Goal: Task Accomplishment & Management: Manage account settings

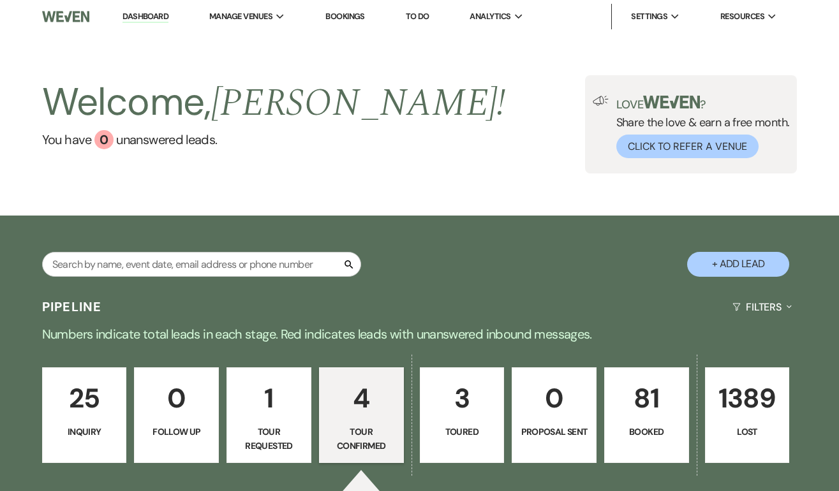
select select "4"
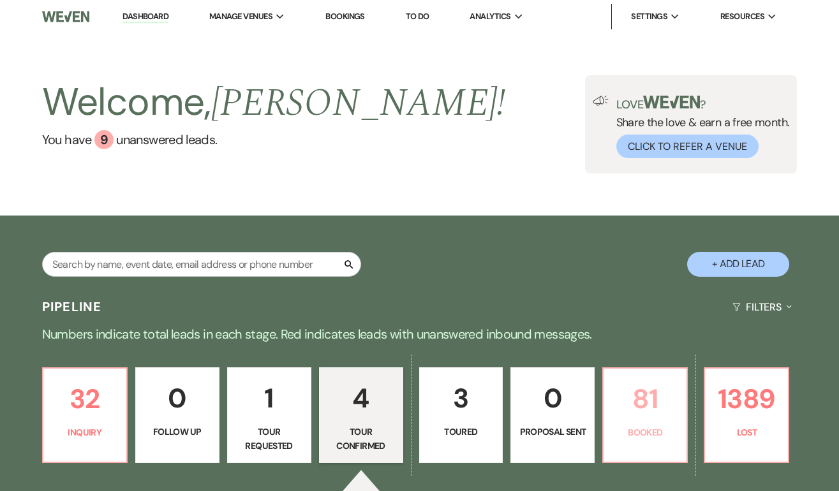
click at [637, 401] on p "81" at bounding box center [645, 399] width 68 height 43
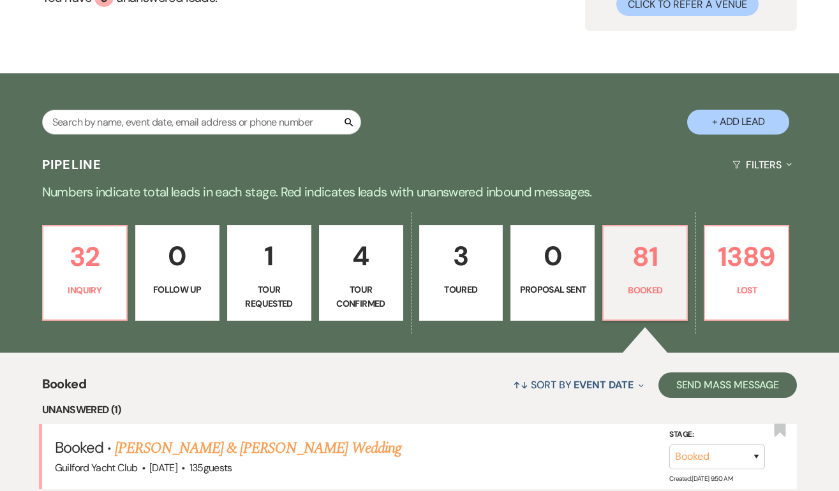
scroll to position [211, 0]
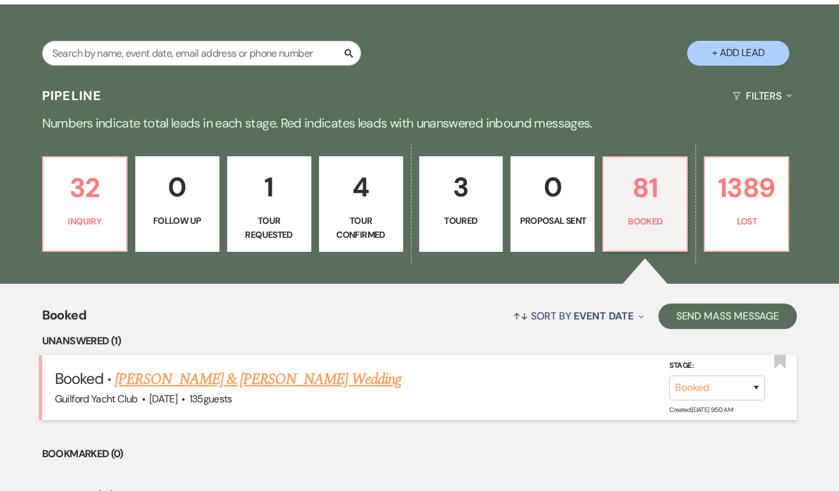
click at [232, 380] on link "[PERSON_NAME] & [PERSON_NAME] Wedding" at bounding box center [258, 379] width 286 height 23
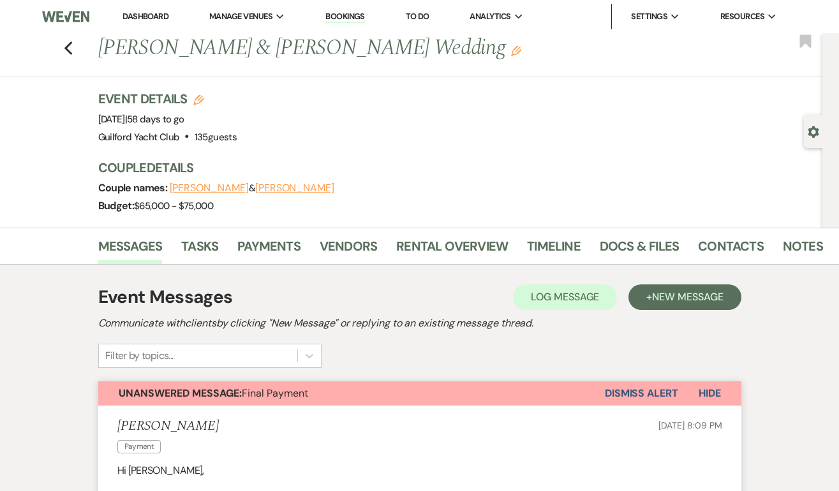
click at [614, 392] on button "Dismiss Alert" at bounding box center [641, 393] width 73 height 24
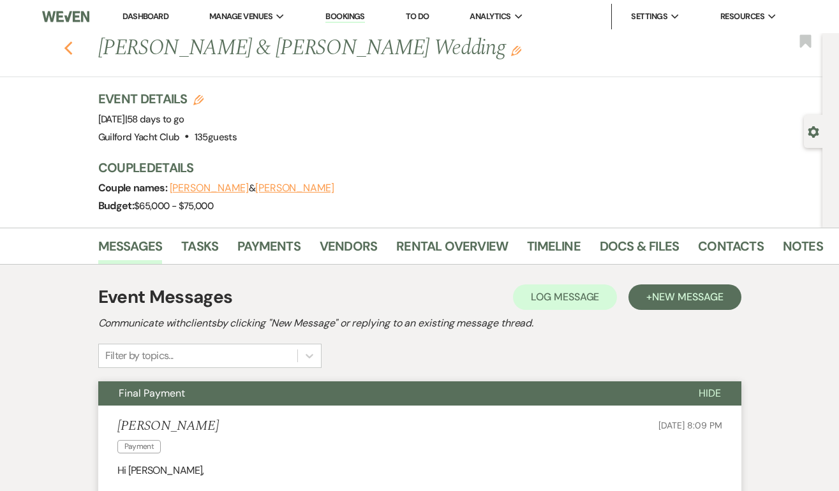
click at [70, 45] on icon "Previous" at bounding box center [69, 48] width 10 height 15
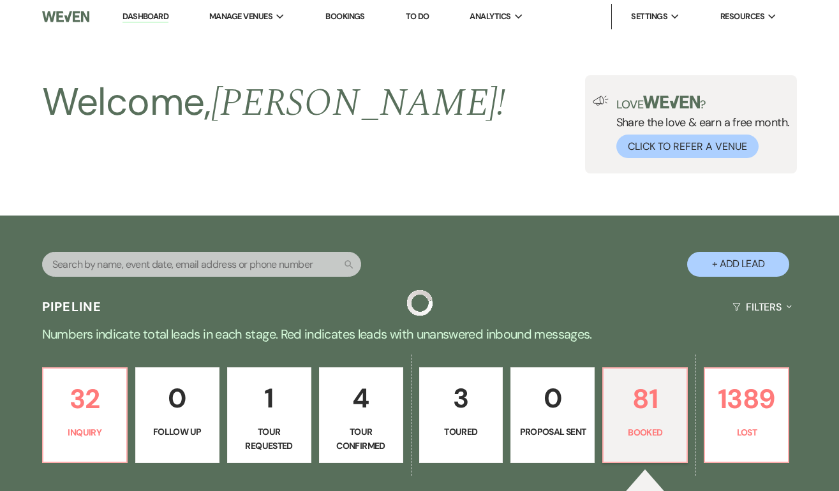
scroll to position [211, 0]
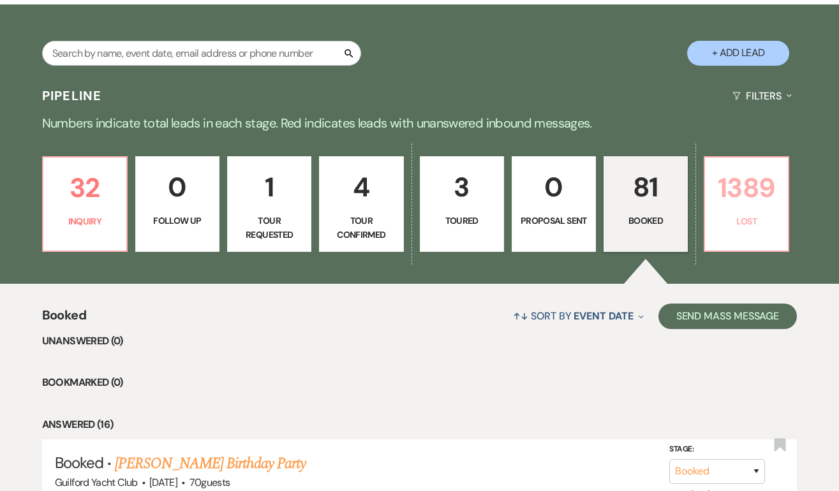
click at [763, 186] on p "1389" at bounding box center [747, 187] width 68 height 43
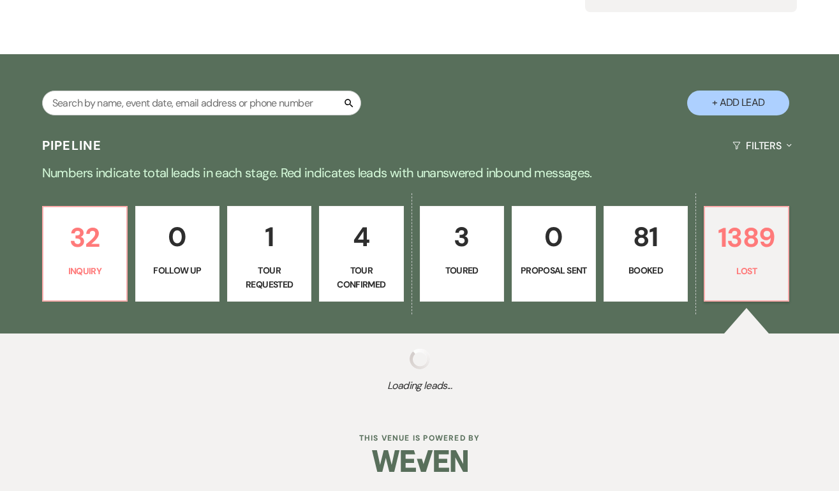
scroll to position [161, 0]
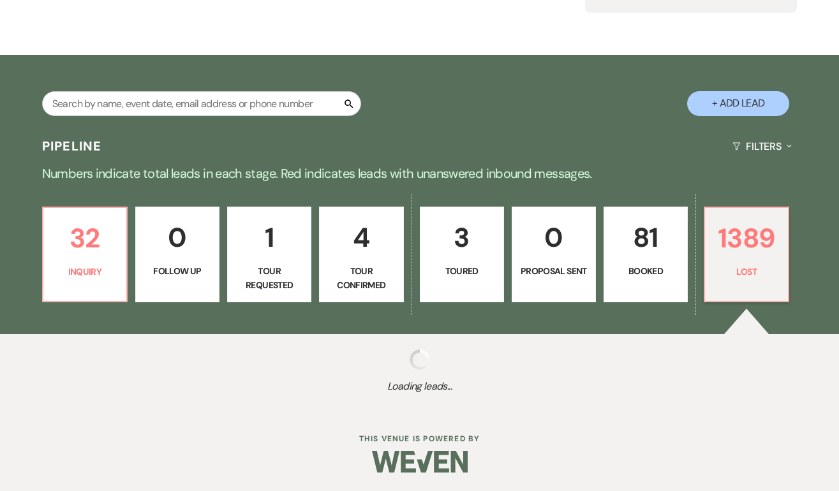
select select "8"
select select "10"
select select "8"
select select "5"
select select "8"
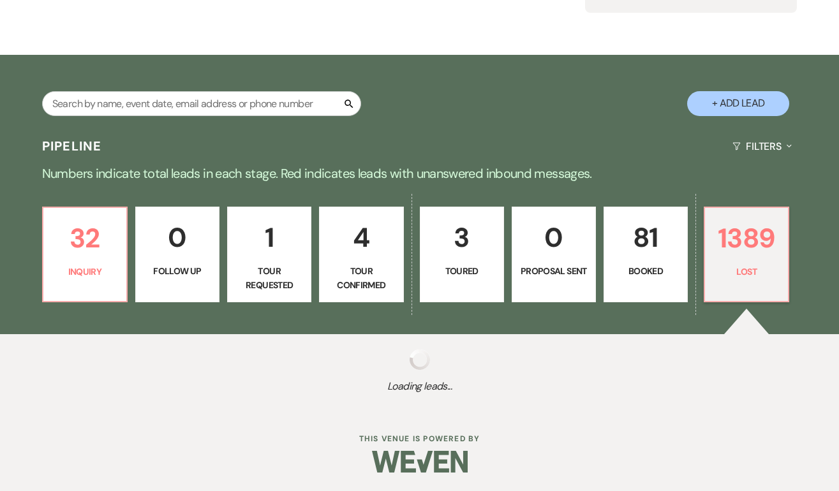
select select "5"
select select "8"
select select "5"
select select "8"
select select "5"
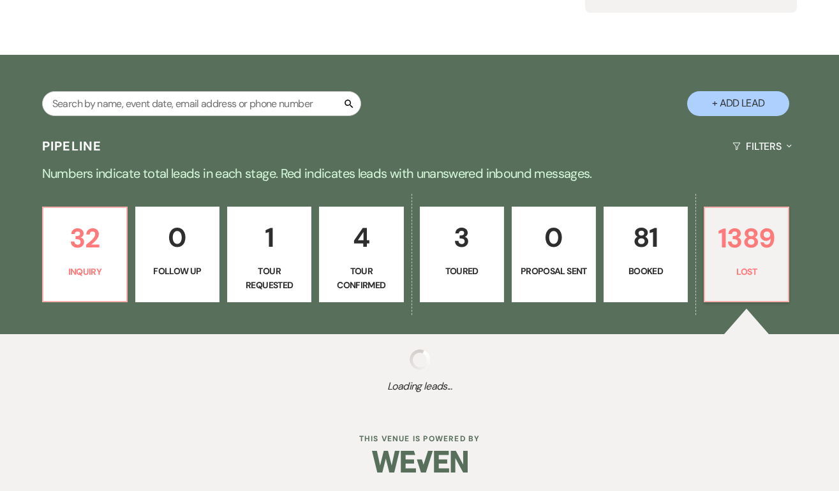
select select "8"
select select "5"
select select "8"
select select "5"
select select "8"
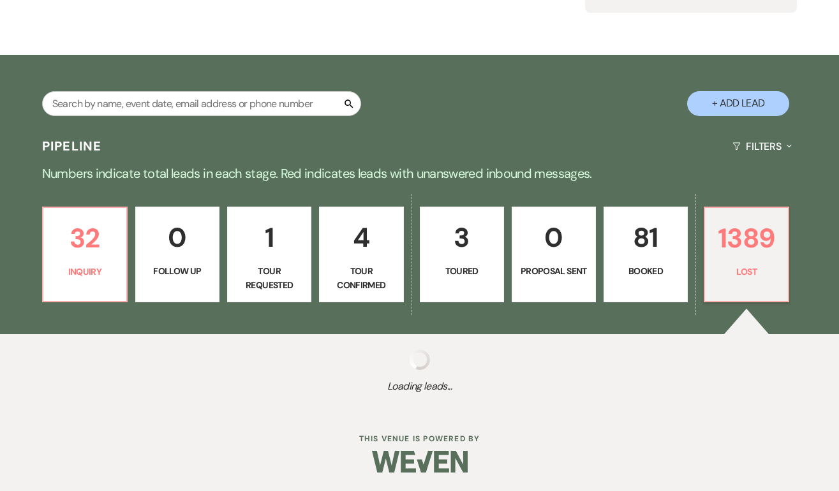
select select "5"
select select "8"
select select "5"
select select "8"
select select "5"
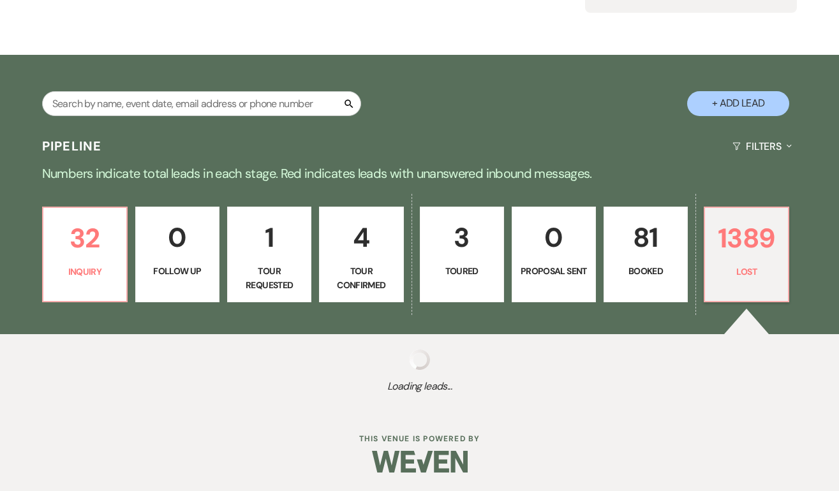
select select "8"
select select "10"
select select "8"
select select "5"
select select "8"
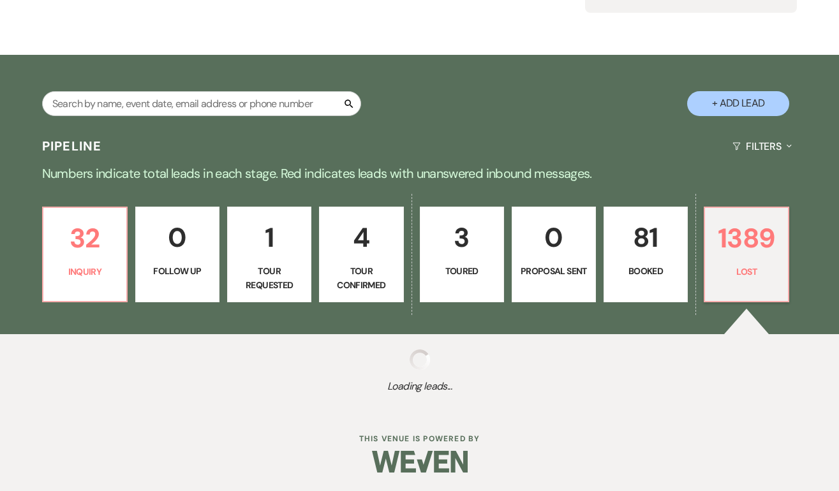
select select "5"
select select "8"
select select "5"
select select "8"
select select "5"
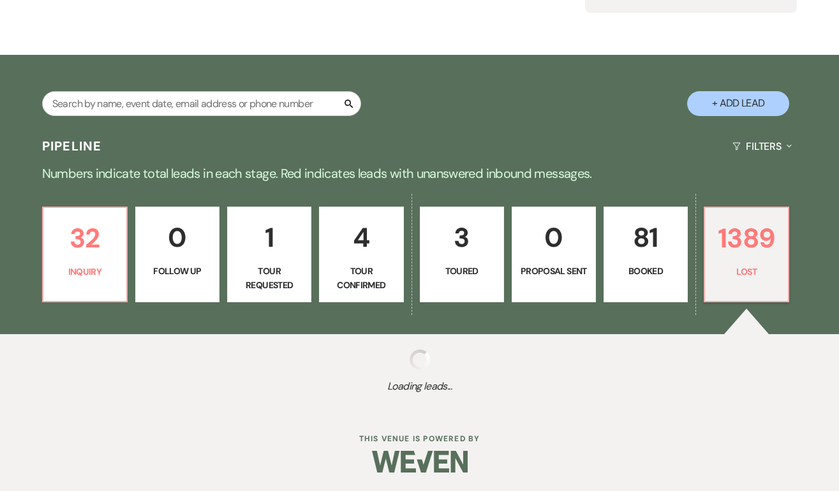
select select "8"
select select "5"
select select "8"
select select "5"
select select "8"
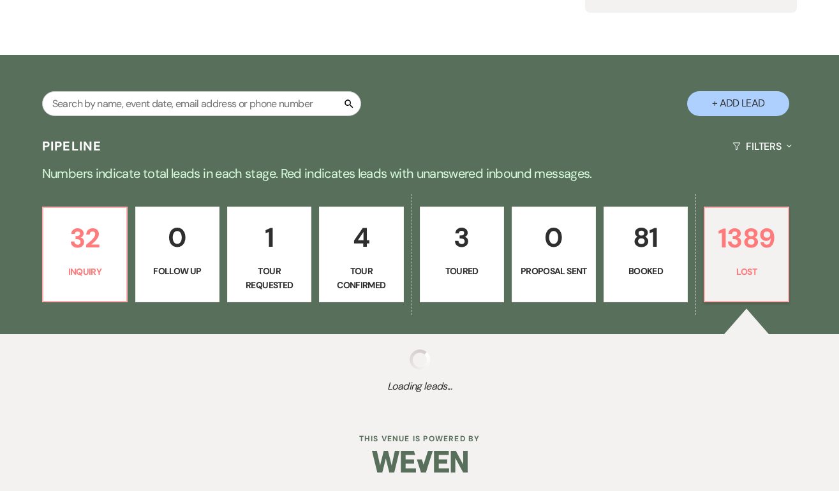
select select "9"
select select "8"
select select "5"
select select "8"
select select "5"
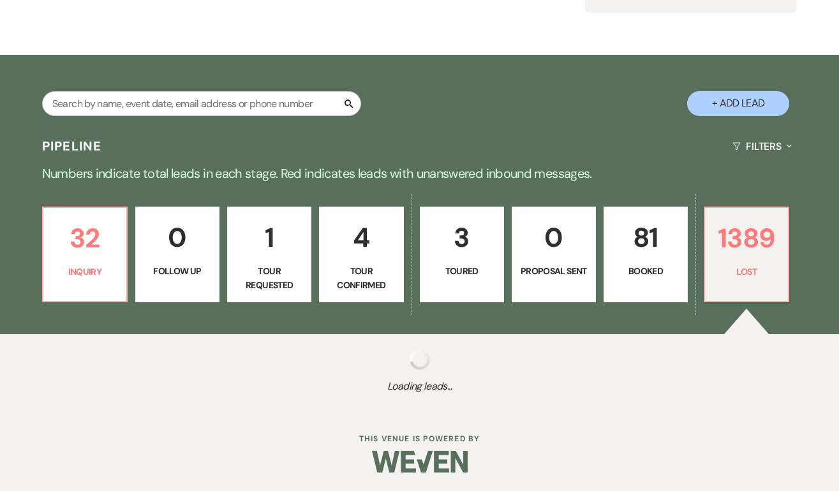
select select "8"
select select "5"
select select "8"
select select "5"
select select "8"
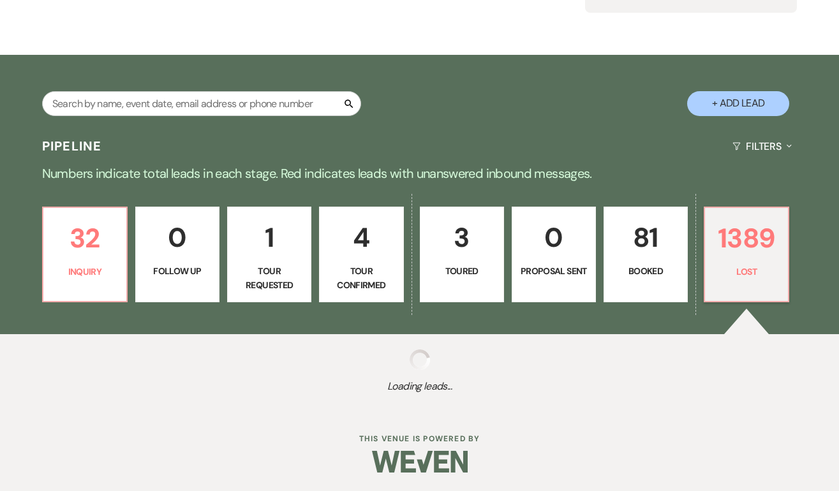
select select "5"
select select "8"
select select "5"
select select "8"
select select "5"
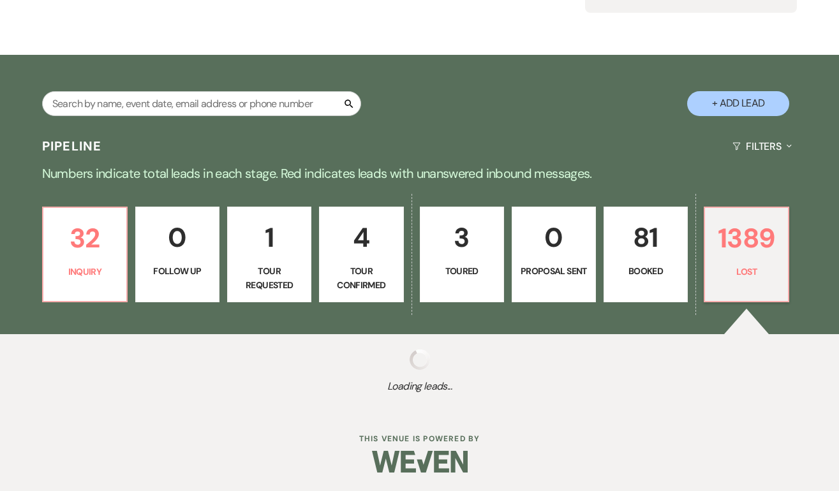
select select "8"
select select "7"
select select "8"
select select "6"
select select "8"
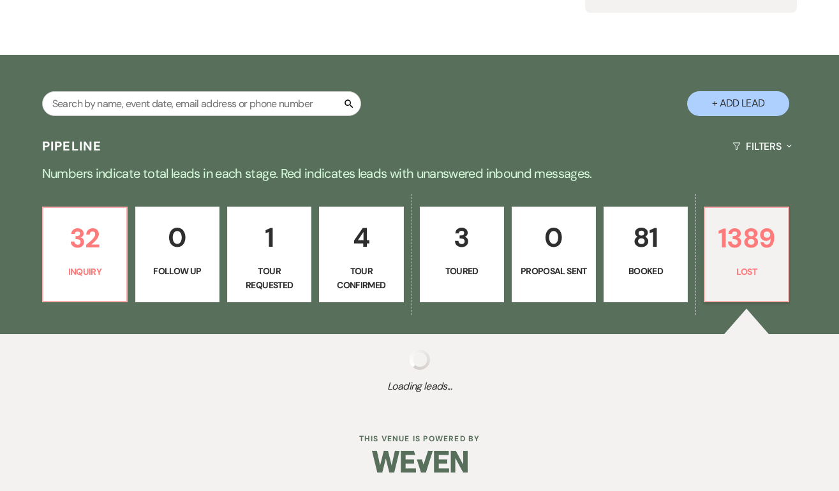
select select "5"
select select "8"
select select "5"
select select "8"
select select "5"
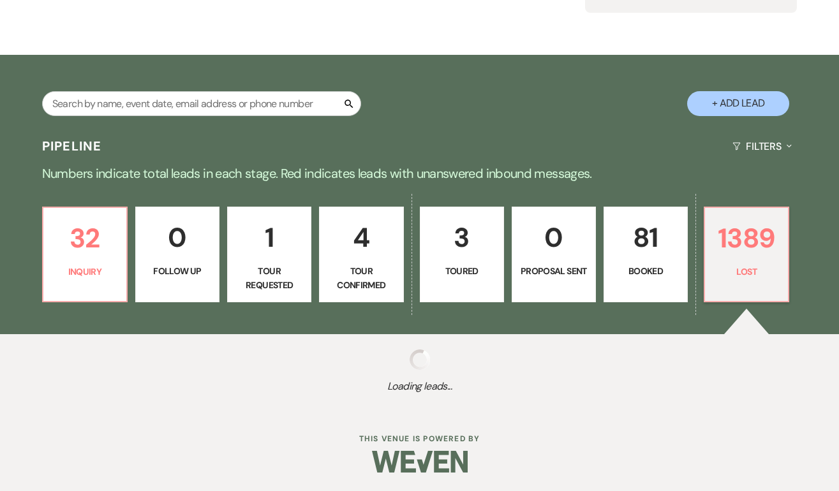
select select "8"
select select "5"
select select "8"
select select "5"
select select "8"
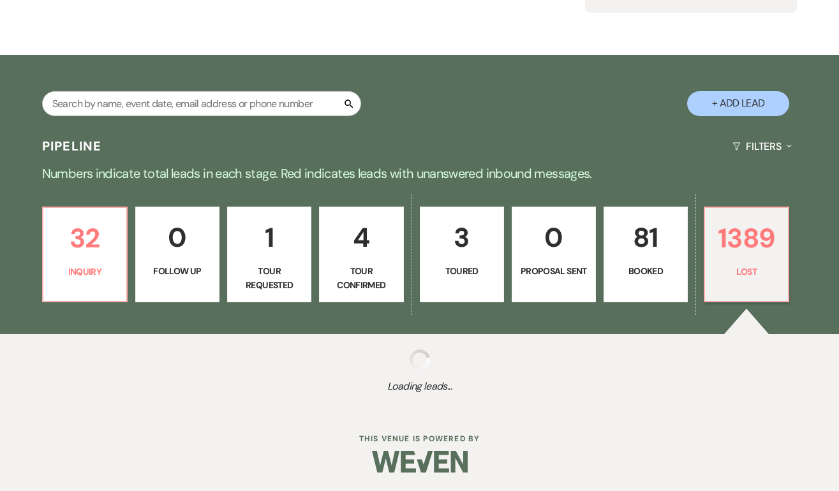
select select "5"
select select "8"
select select "5"
select select "8"
select select "6"
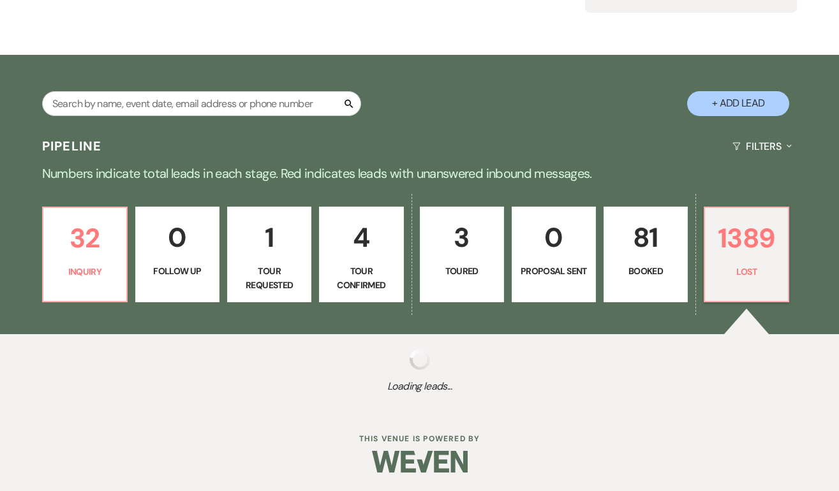
select select "8"
select select "6"
select select "8"
select select "7"
select select "8"
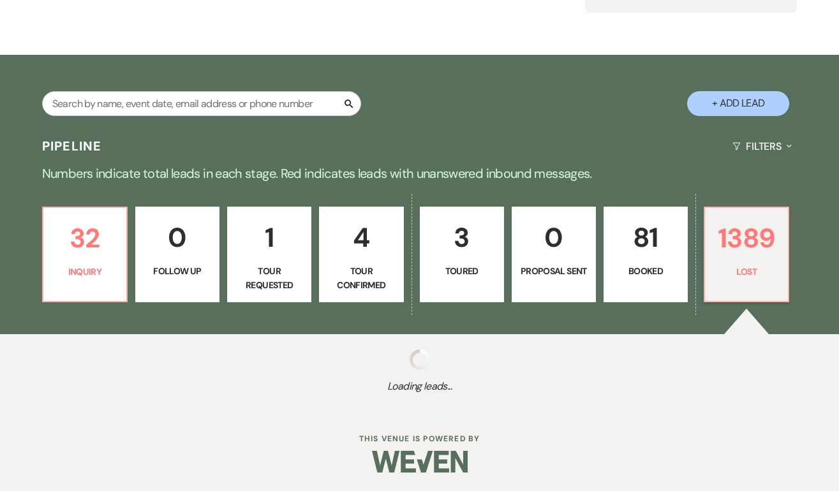
select select "5"
select select "8"
select select "6"
select select "8"
select select "5"
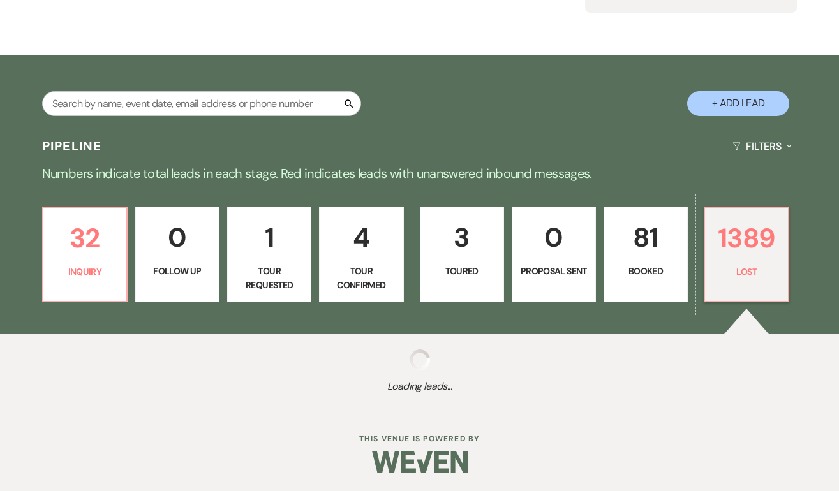
select select "8"
select select "5"
select select "8"
select select "5"
select select "8"
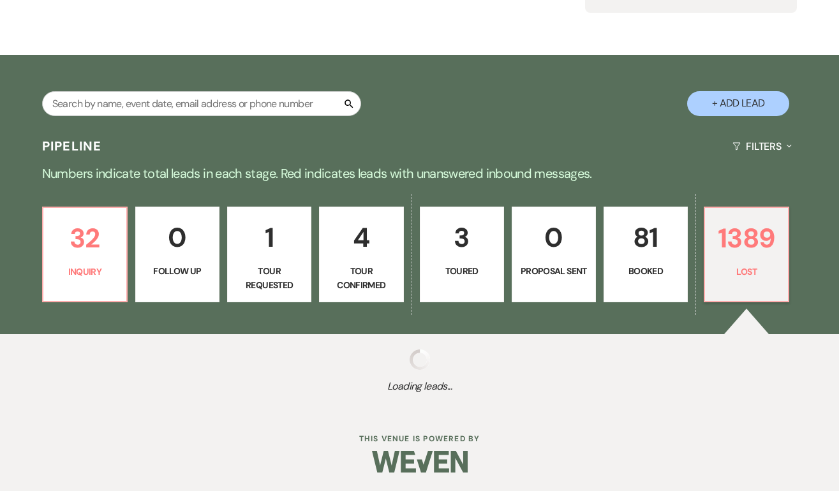
select select "10"
select select "8"
select select "5"
select select "8"
select select "5"
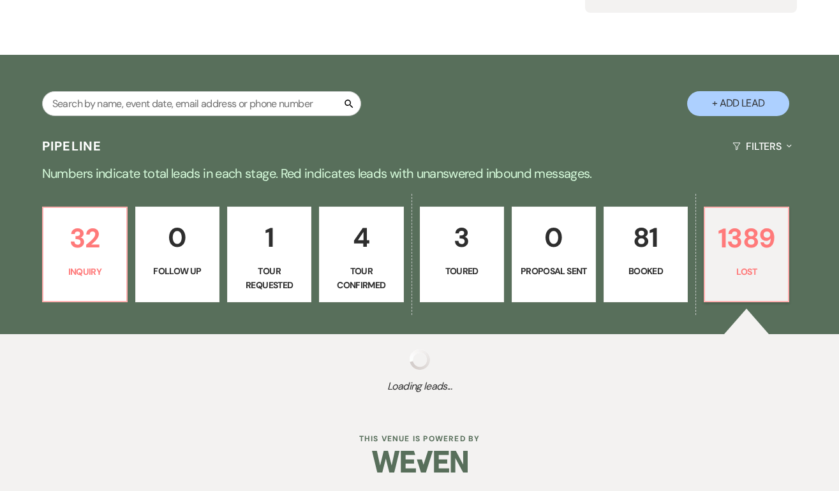
select select "8"
select select "6"
select select "8"
select select "5"
select select "8"
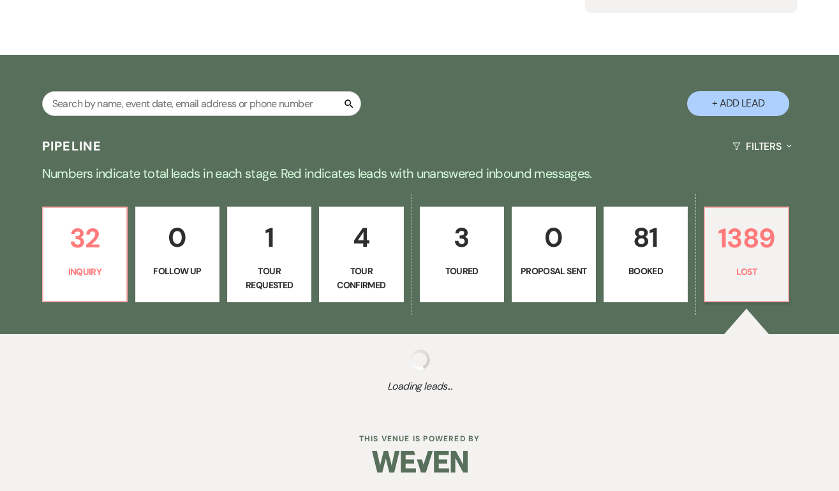
select select "5"
select select "8"
select select "5"
select select "8"
select select "5"
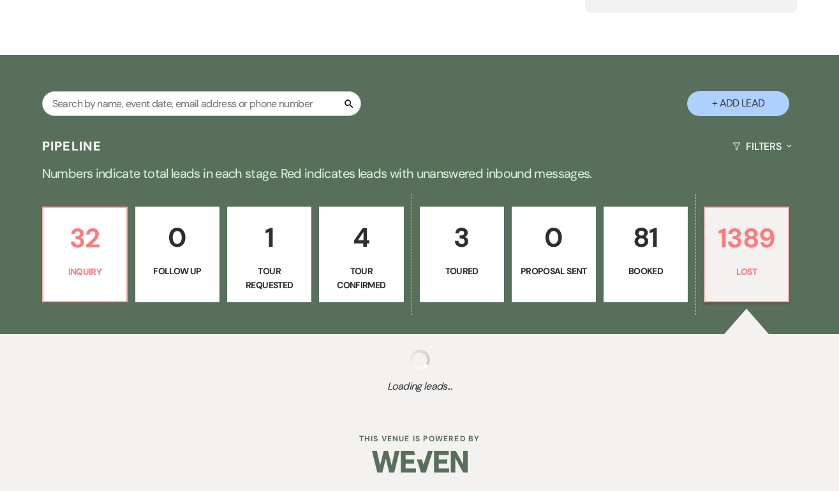
select select "8"
select select "5"
select select "8"
select select "7"
select select "8"
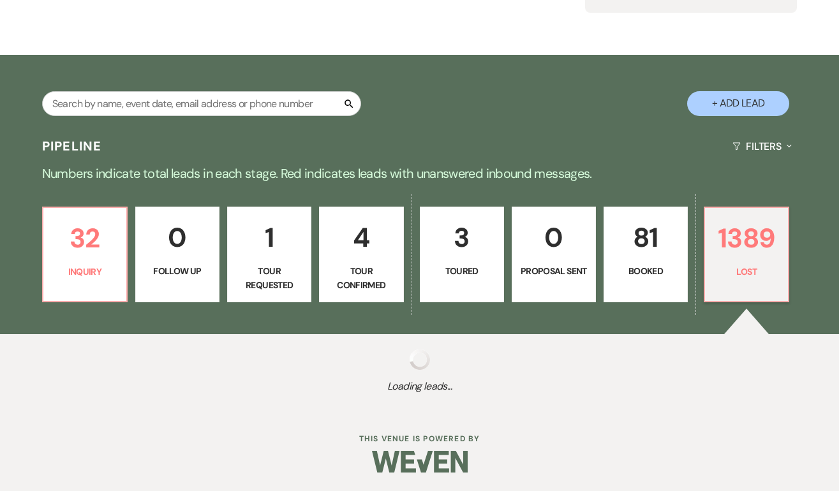
select select "6"
select select "8"
select select "5"
select select "8"
select select "5"
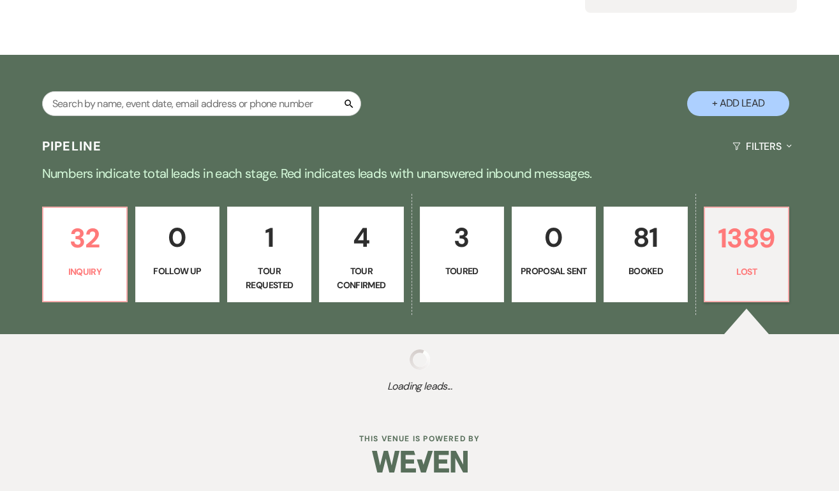
select select "8"
select select "5"
select select "8"
select select "10"
select select "8"
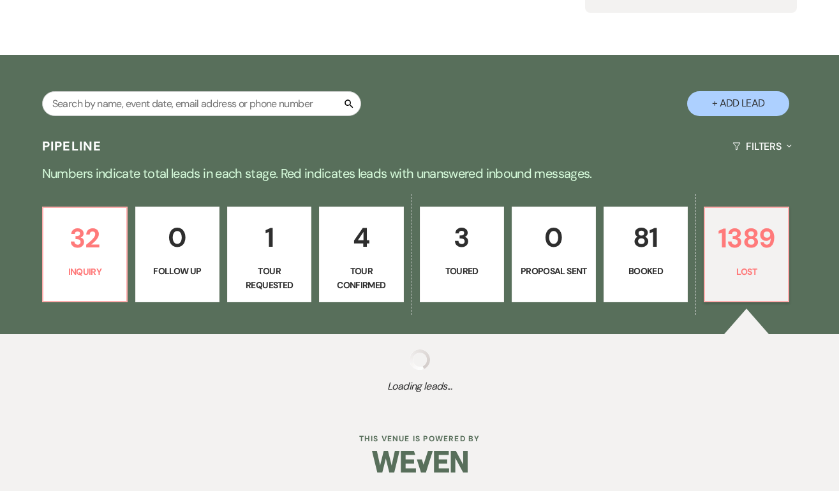
select select "5"
select select "8"
select select "7"
select select "8"
select select "5"
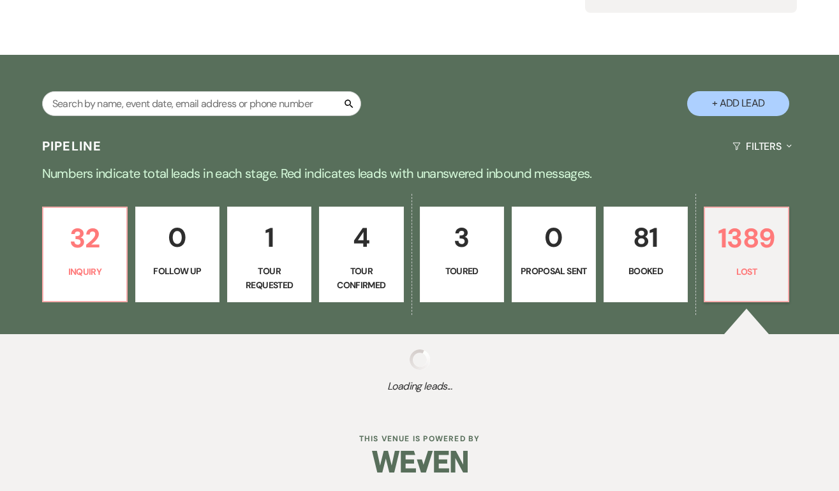
select select "8"
select select "5"
select select "8"
select select "5"
select select "8"
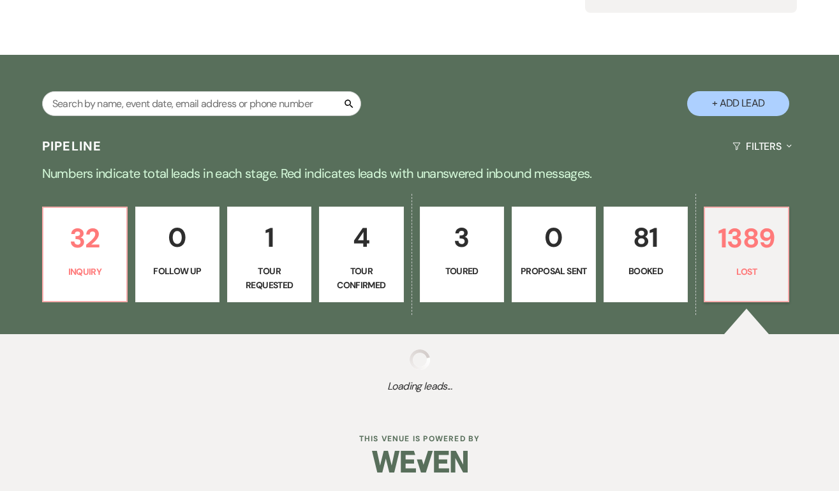
select select "5"
select select "8"
select select "5"
select select "8"
select select "5"
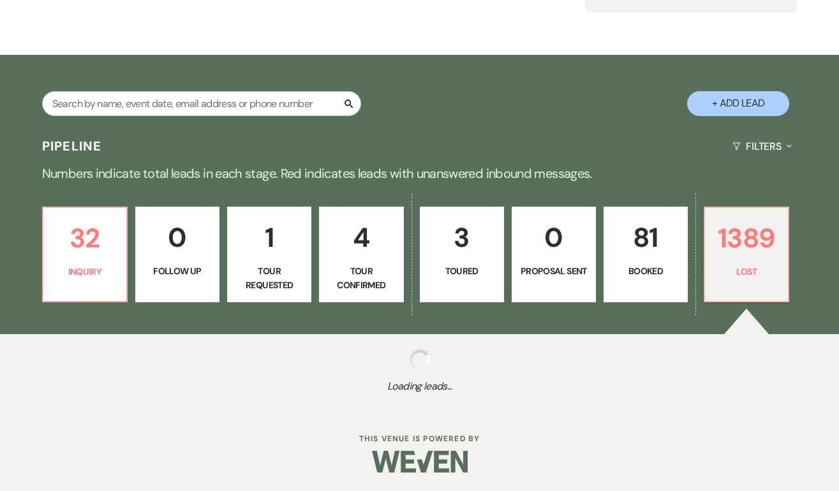
select select "8"
select select "5"
select select "8"
select select "5"
select select "8"
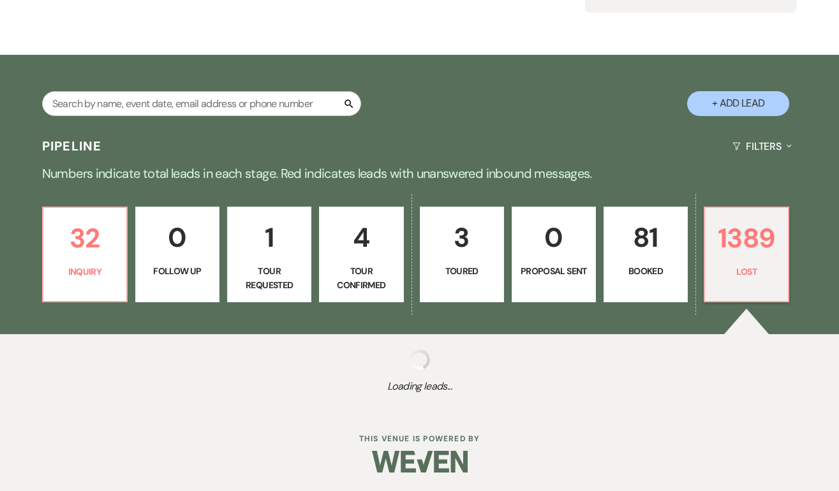
select select "5"
select select "8"
select select "5"
select select "8"
select select "5"
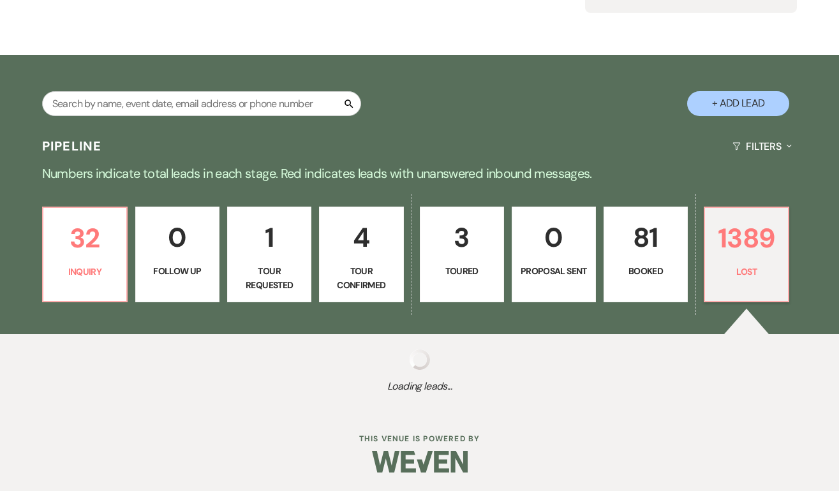
select select "8"
select select "5"
select select "8"
select select "5"
select select "8"
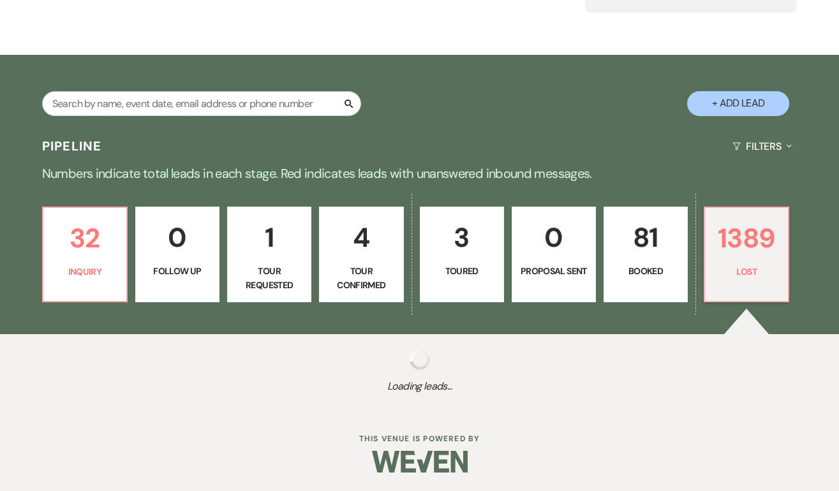
select select "10"
select select "8"
select select "5"
select select "8"
select select "6"
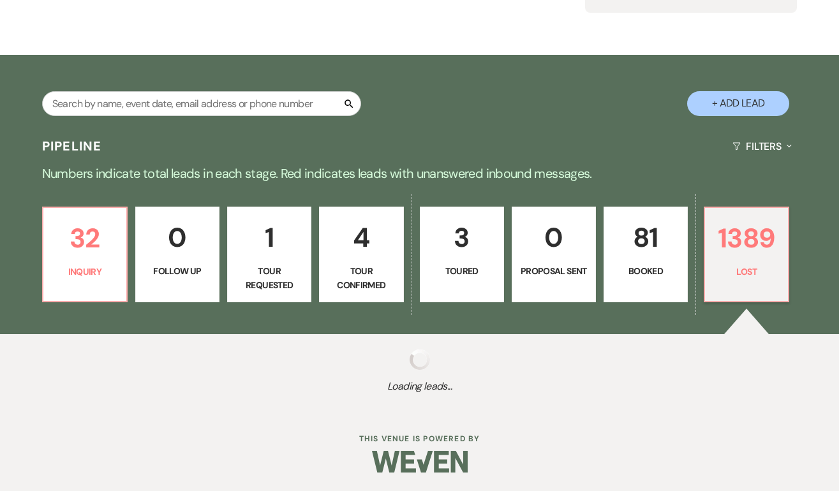
select select "8"
select select "5"
select select "8"
select select "6"
select select "8"
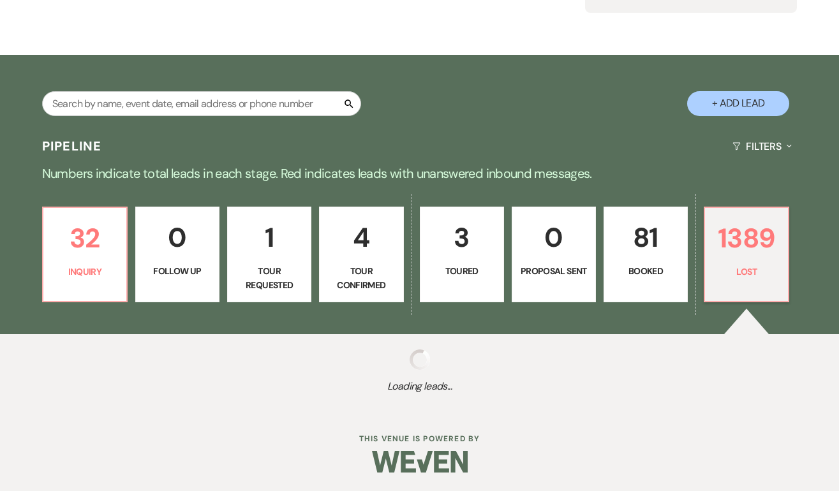
select select "6"
select select "8"
select select "5"
select select "8"
select select "5"
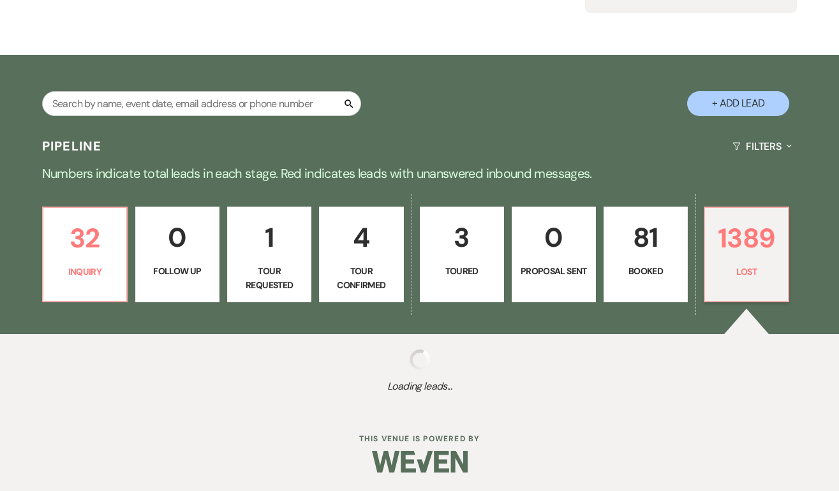
select select "8"
select select "5"
select select "8"
select select "5"
select select "8"
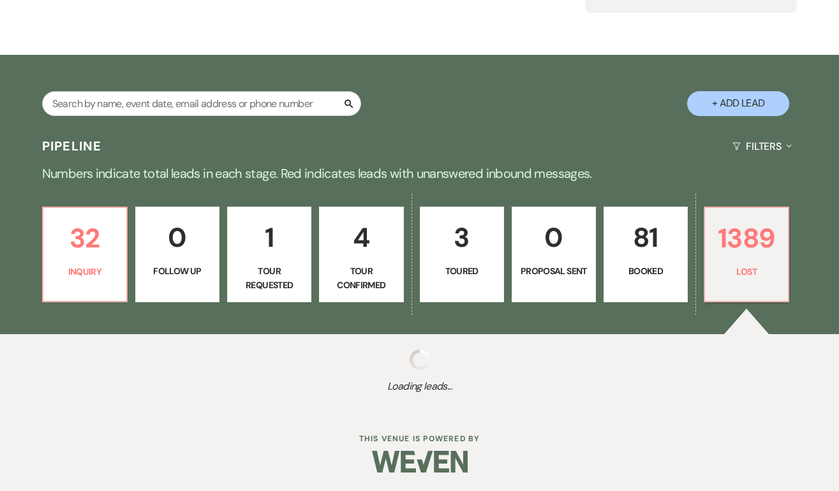
select select "5"
select select "8"
select select "7"
select select "8"
select select "5"
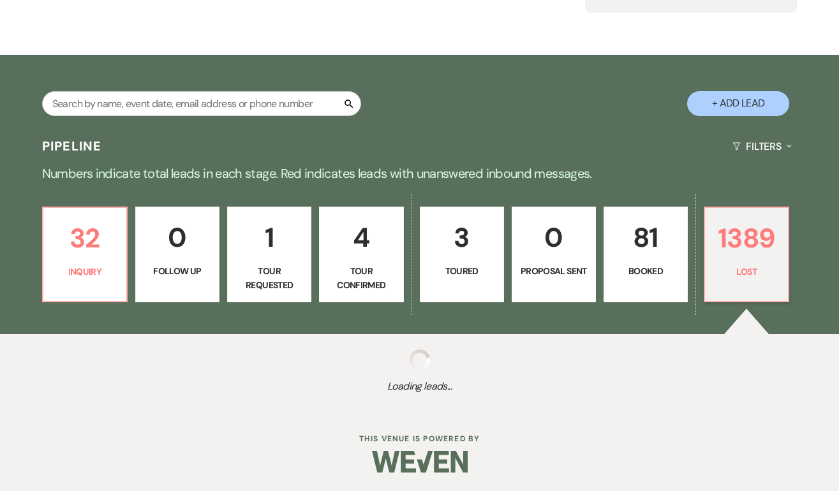
select select "8"
select select "5"
select select "8"
select select "5"
select select "8"
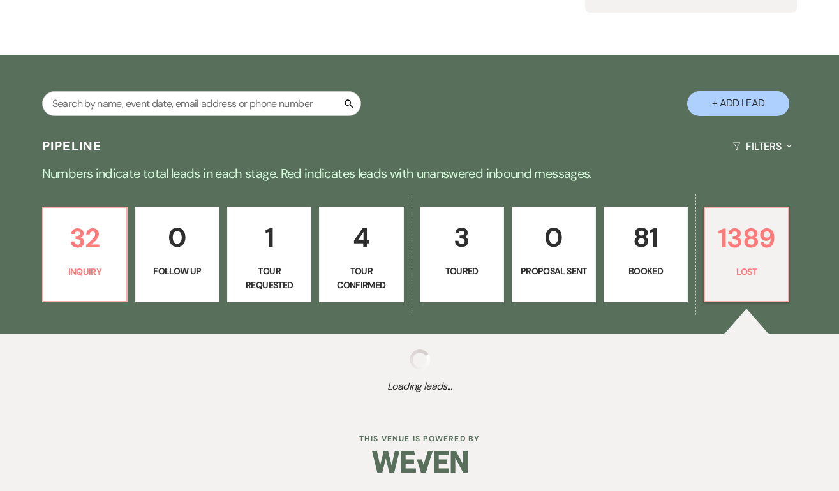
select select "5"
select select "8"
select select "6"
select select "8"
select select "6"
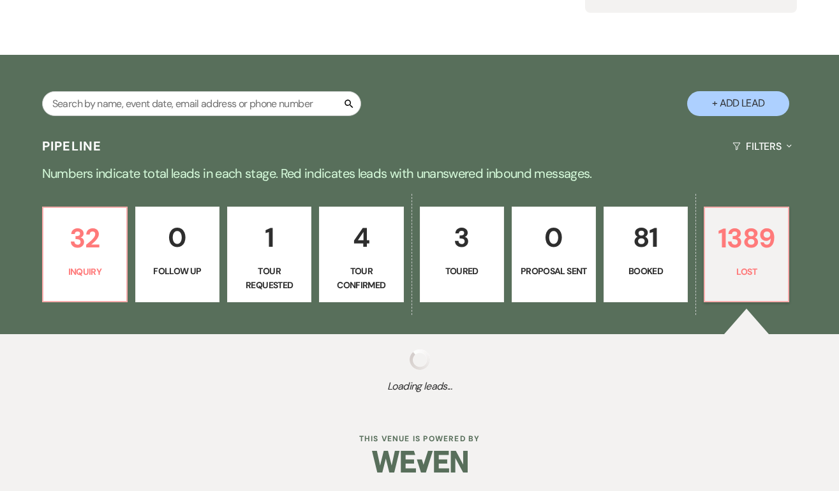
select select "8"
select select "5"
select select "8"
select select "5"
select select "8"
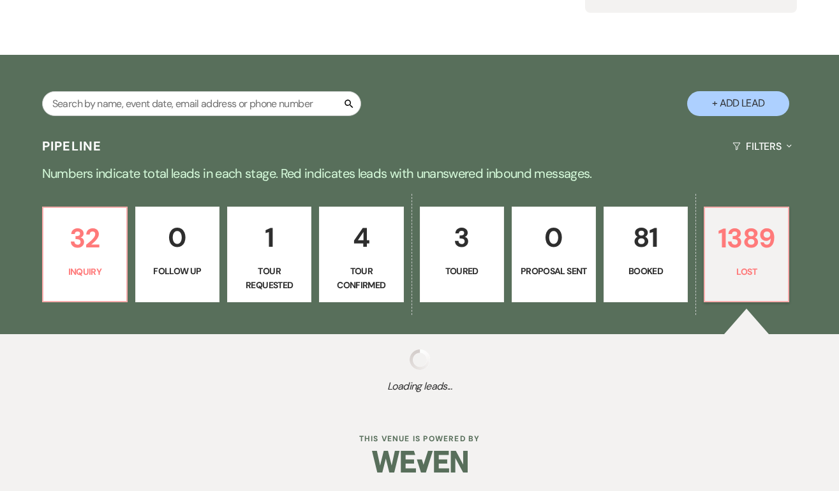
select select "5"
select select "8"
select select "5"
select select "8"
select select "5"
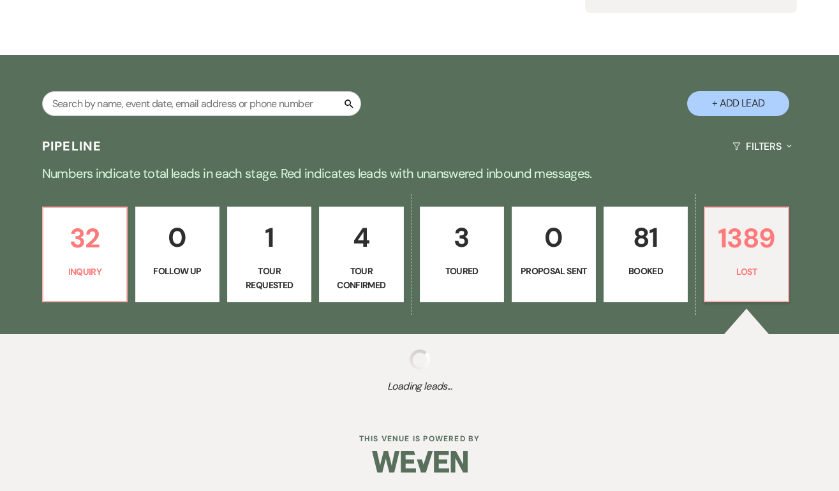
select select "8"
select select "5"
select select "8"
select select "5"
select select "8"
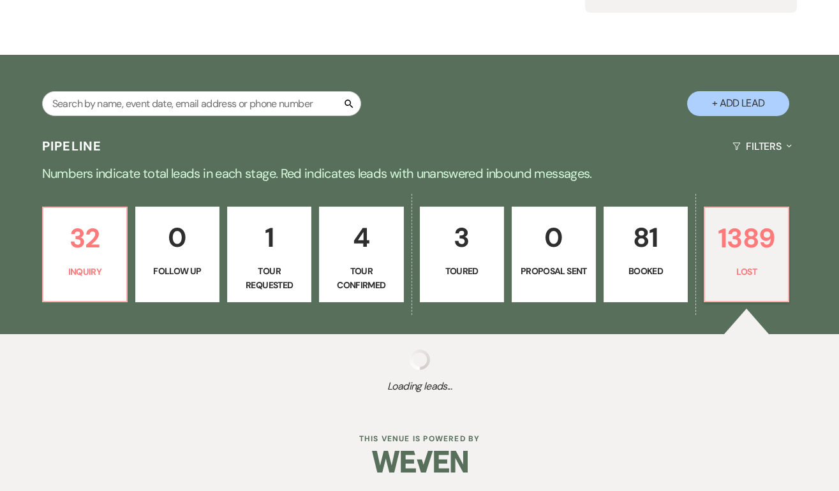
select select "5"
select select "8"
select select "5"
select select "8"
select select "5"
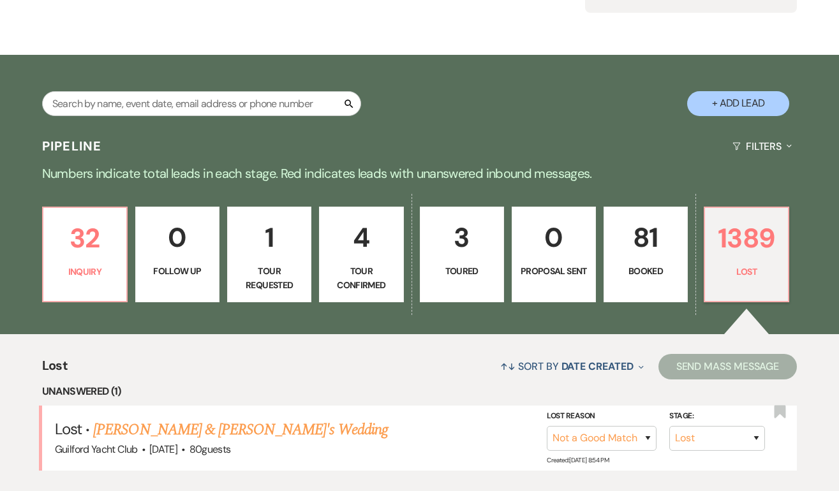
scroll to position [211, 0]
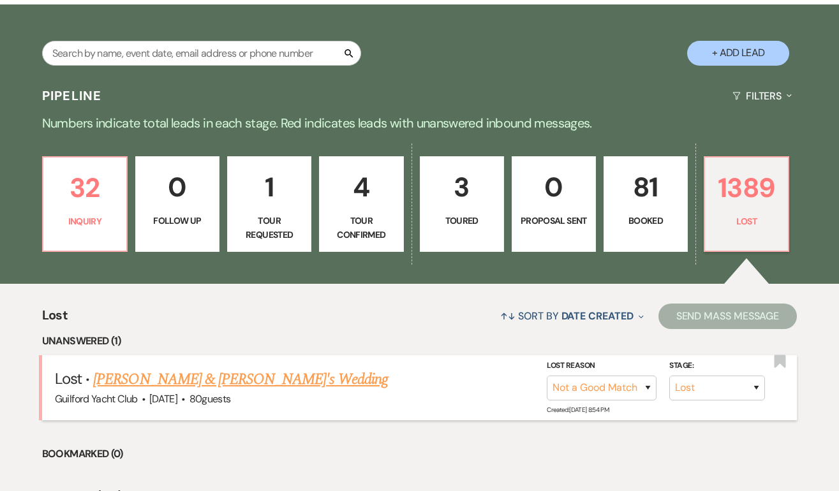
click at [188, 383] on link "[PERSON_NAME] & [PERSON_NAME]'s Wedding" at bounding box center [240, 379] width 295 height 23
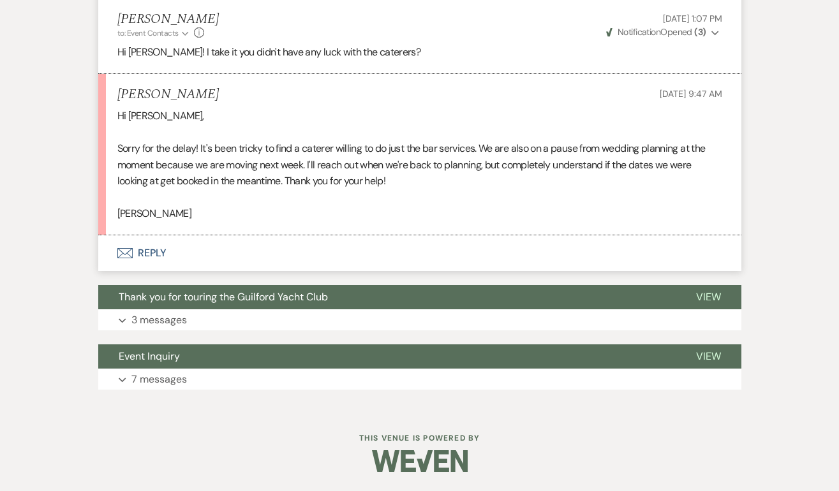
scroll to position [3174, 0]
click at [159, 252] on button "Envelope Reply" at bounding box center [419, 253] width 643 height 36
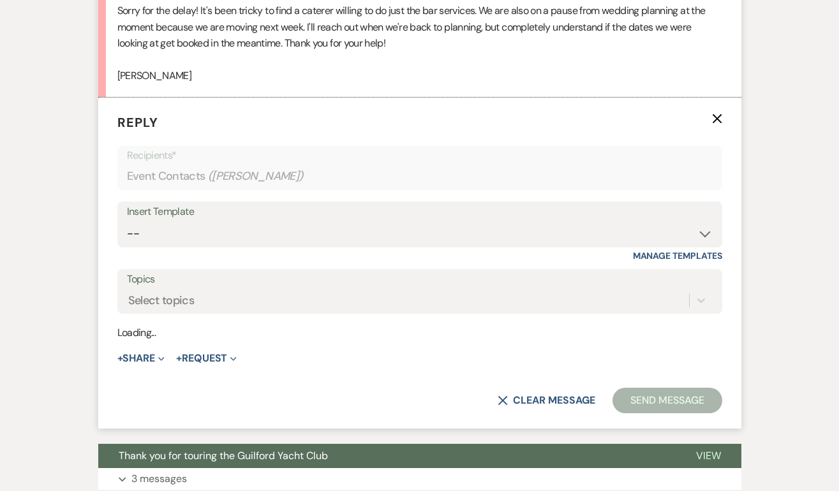
scroll to position [3296, 0]
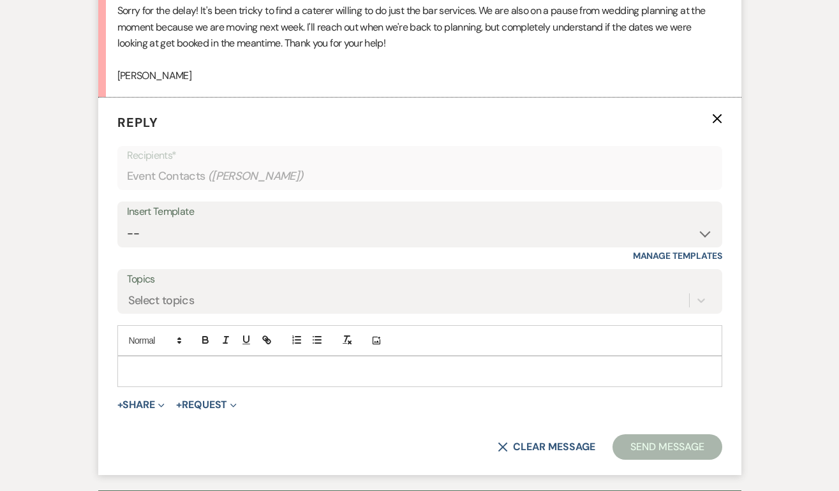
click at [151, 356] on div "Add Photo" at bounding box center [419, 340] width 605 height 31
click at [146, 378] on p at bounding box center [420, 371] width 584 height 14
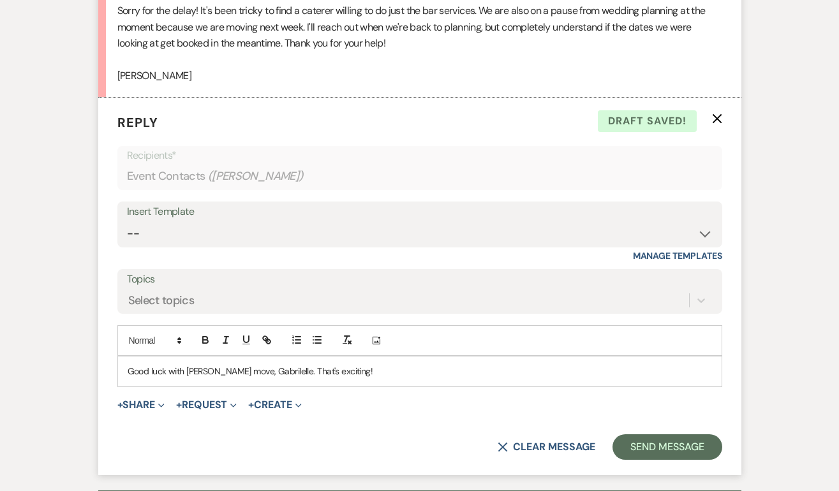
click at [256, 378] on p "Good luck with [PERSON_NAME] move, Gabrilelle. That's exciting!" at bounding box center [420, 371] width 584 height 14
click at [196, 378] on p "Good luck with [PERSON_NAME] move, [PERSON_NAME]. That's exciting!" at bounding box center [420, 371] width 584 height 14
click at [649, 460] on button "Send Message" at bounding box center [666, 447] width 109 height 26
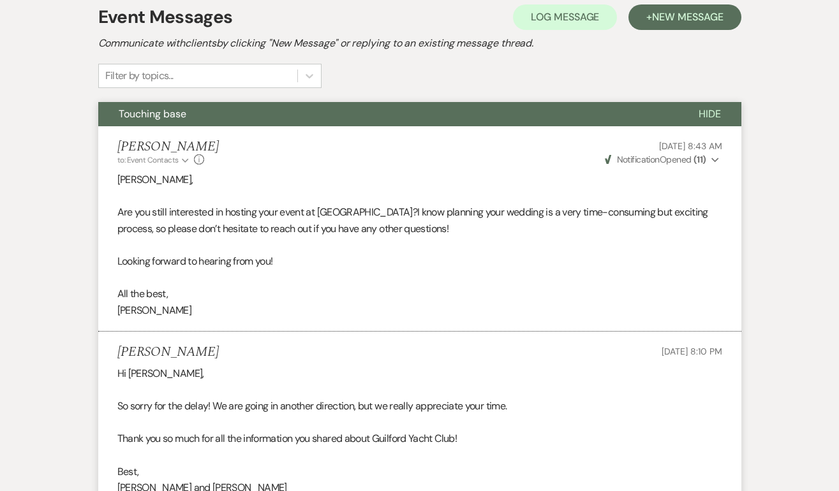
scroll to position [0, 0]
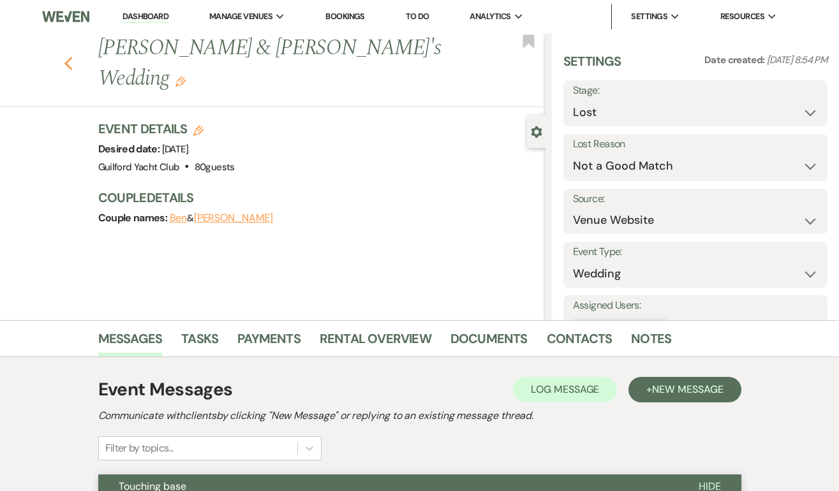
click at [69, 56] on icon "Previous" at bounding box center [69, 63] width 10 height 15
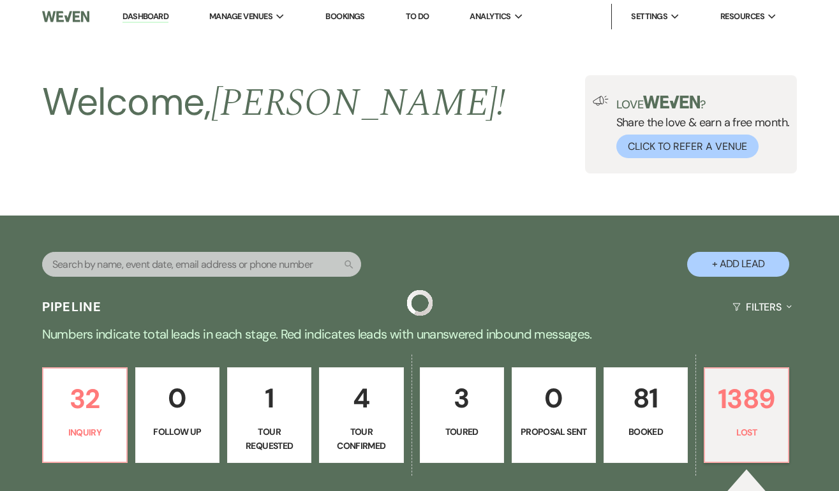
scroll to position [211, 0]
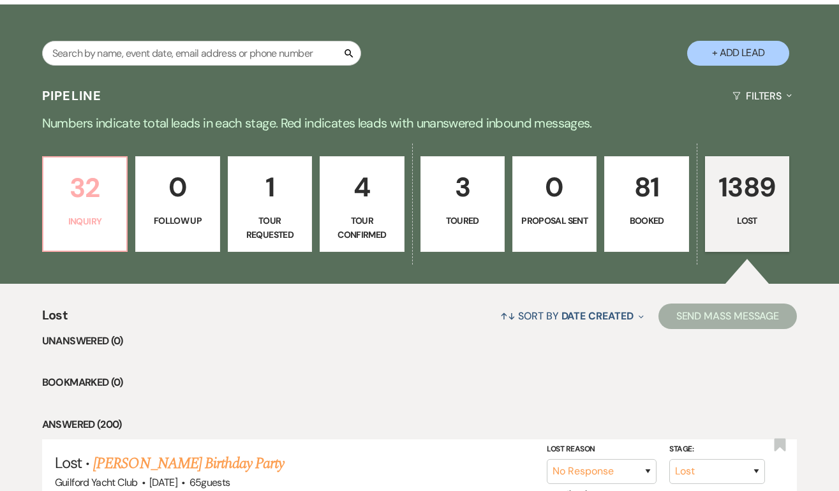
click at [87, 203] on p "32" at bounding box center [85, 187] width 68 height 43
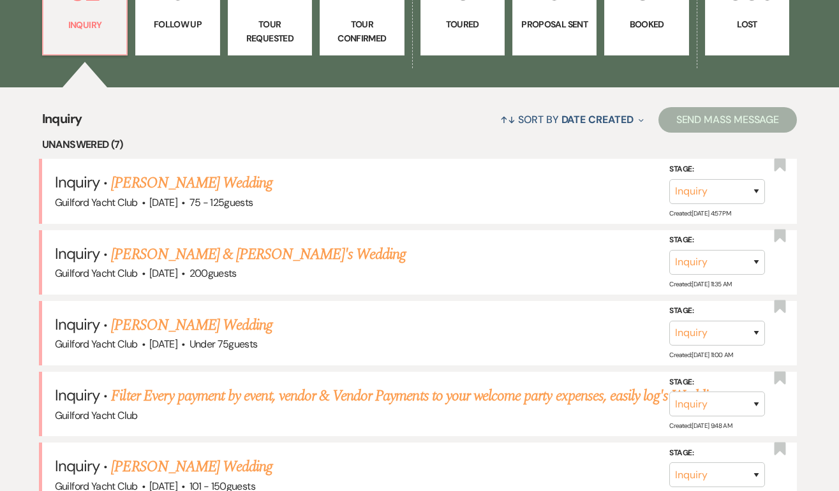
scroll to position [424, 0]
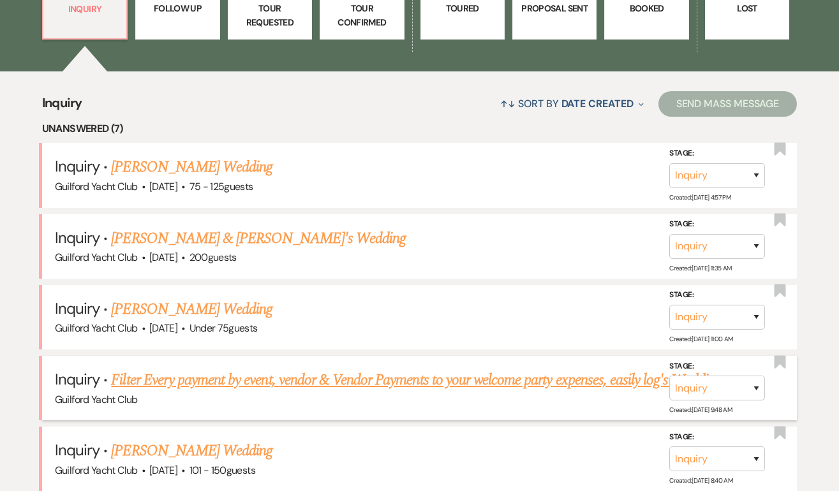
click at [199, 378] on link "Filter Every payment by event, vendor & Vendor Payments to your welcome party e…" at bounding box center [416, 380] width 610 height 23
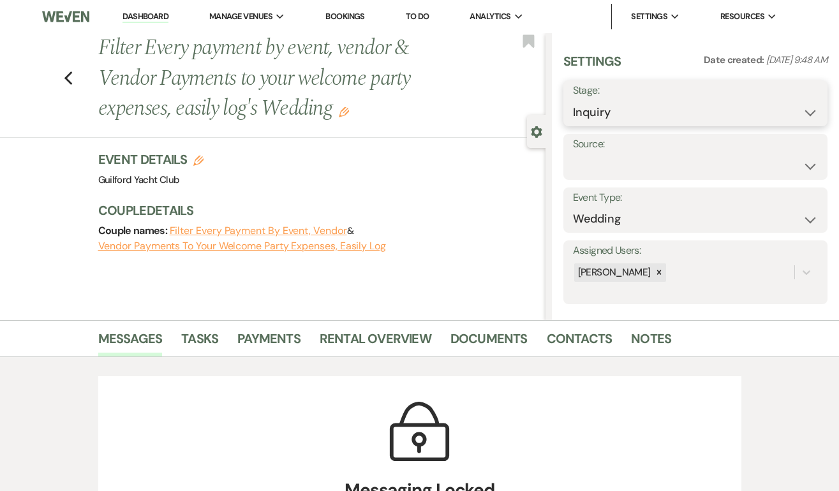
click at [642, 110] on select "Inquiry Follow Up Tour Requested Tour Confirmed Toured Proposal Sent Booked Lost" at bounding box center [695, 112] width 245 height 25
click at [573, 100] on select "Inquiry Follow Up Tour Requested Tour Confirmed Toured Proposal Sent Booked Lost" at bounding box center [695, 112] width 245 height 25
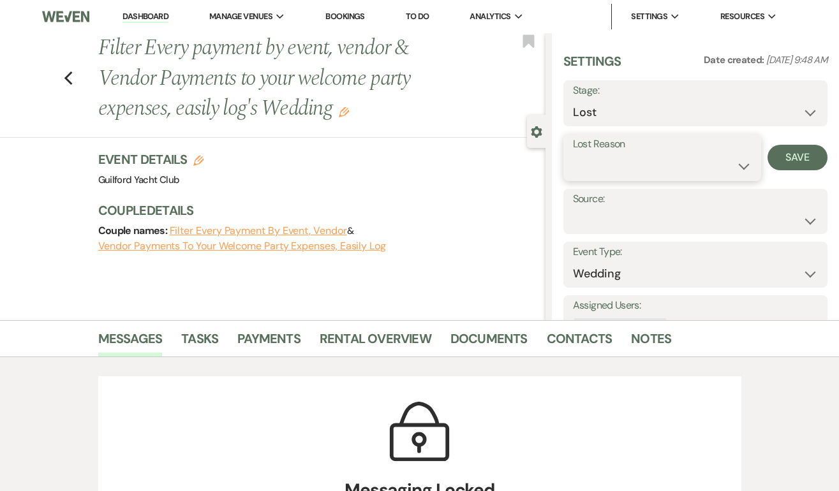
click at [606, 164] on select "Booked Elsewhere Budget Date Unavailable No Response Not a Good Match Capacity …" at bounding box center [662, 166] width 179 height 25
click at [573, 154] on select "Booked Elsewhere Budget Date Unavailable No Response Not a Good Match Capacity …" at bounding box center [662, 166] width 179 height 25
click at [792, 159] on button "Save" at bounding box center [797, 158] width 60 height 26
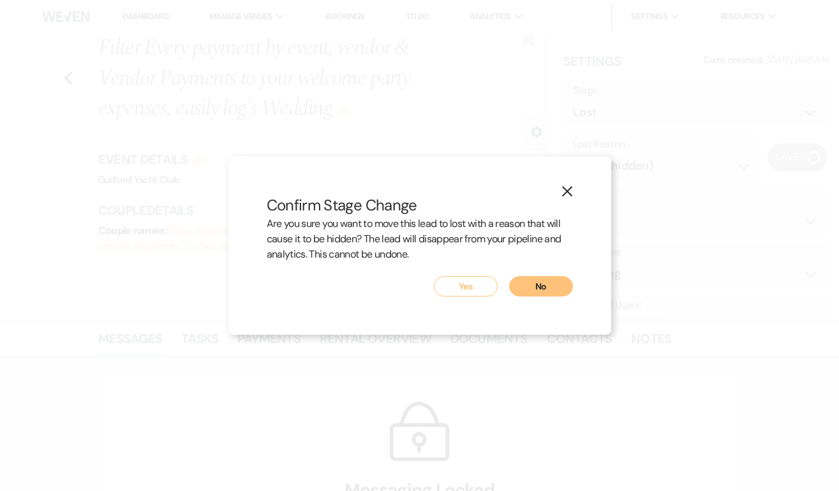
click at [467, 283] on button "Yes" at bounding box center [466, 286] width 64 height 20
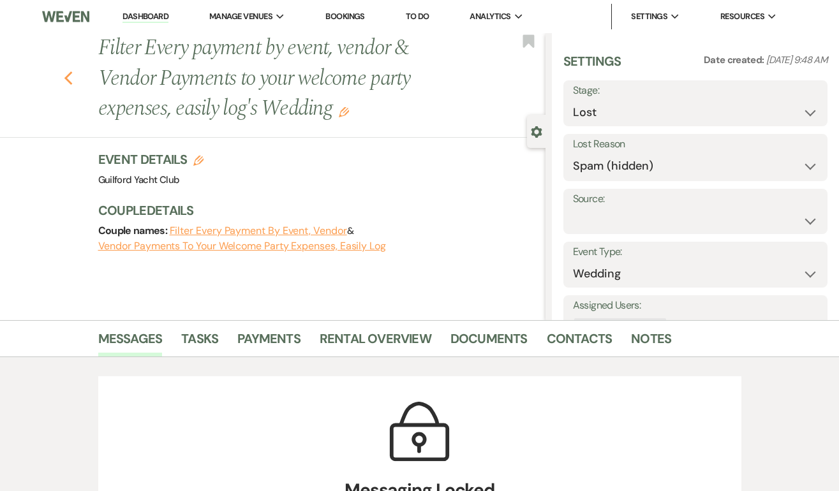
click at [68, 75] on use "button" at bounding box center [68, 78] width 8 height 14
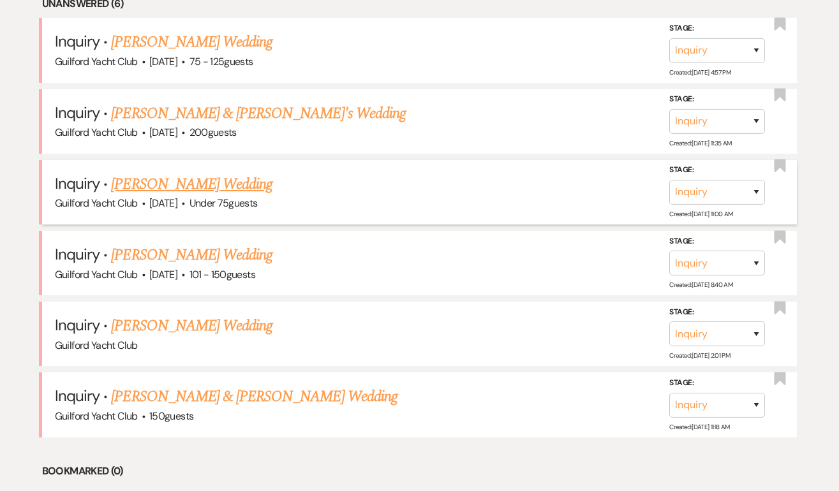
scroll to position [552, 0]
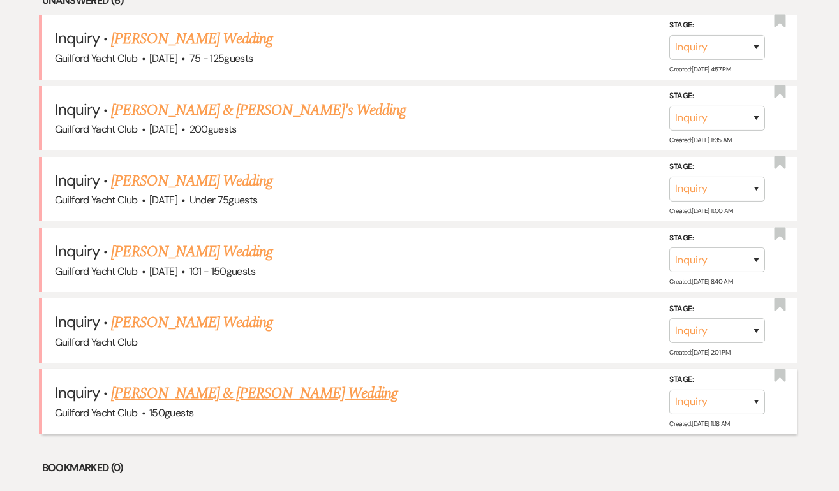
click at [208, 392] on link "[PERSON_NAME] & [PERSON_NAME] Wedding" at bounding box center [254, 393] width 286 height 23
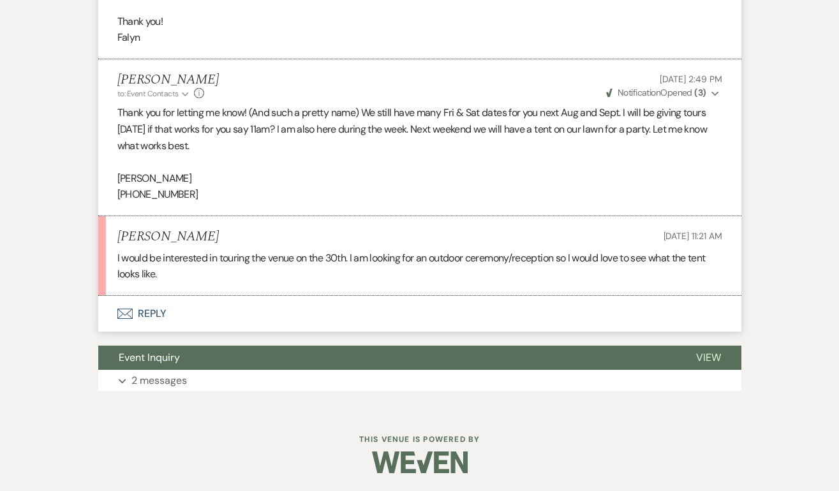
scroll to position [857, 0]
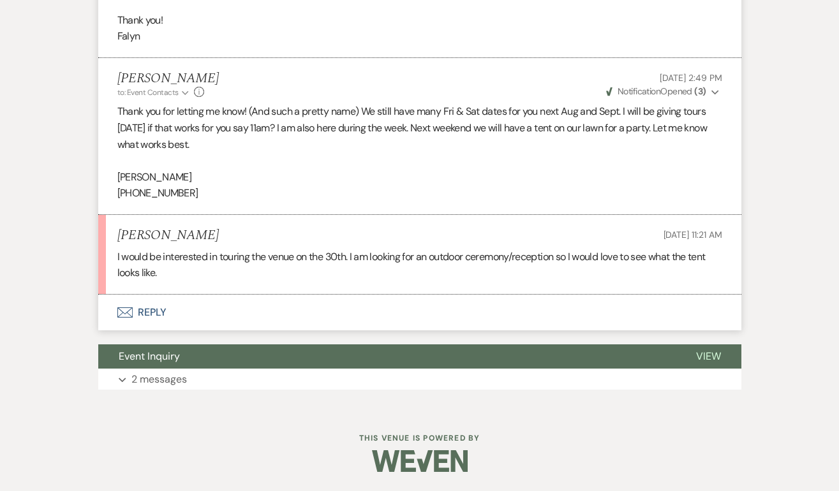
click at [151, 317] on button "Envelope Reply" at bounding box center [419, 313] width 643 height 36
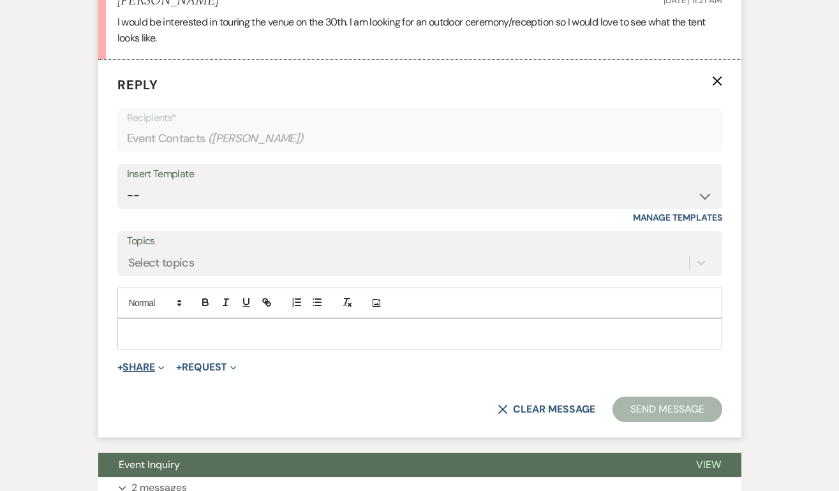
scroll to position [1095, 0]
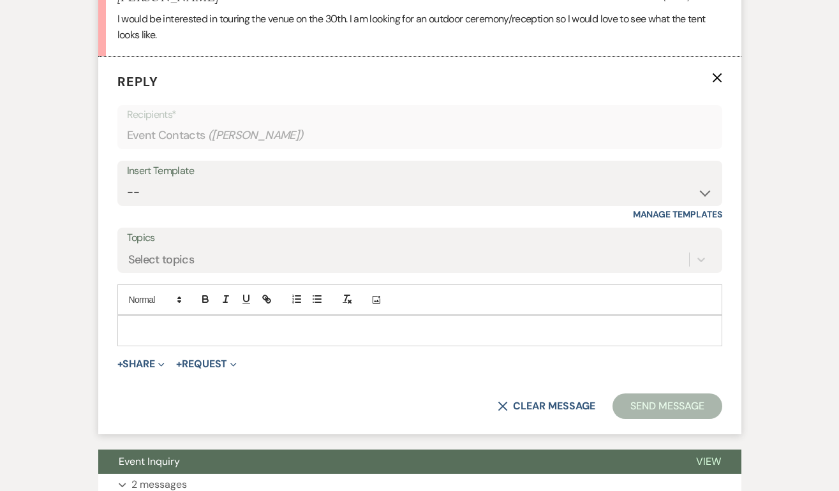
click at [145, 328] on p at bounding box center [420, 330] width 584 height 14
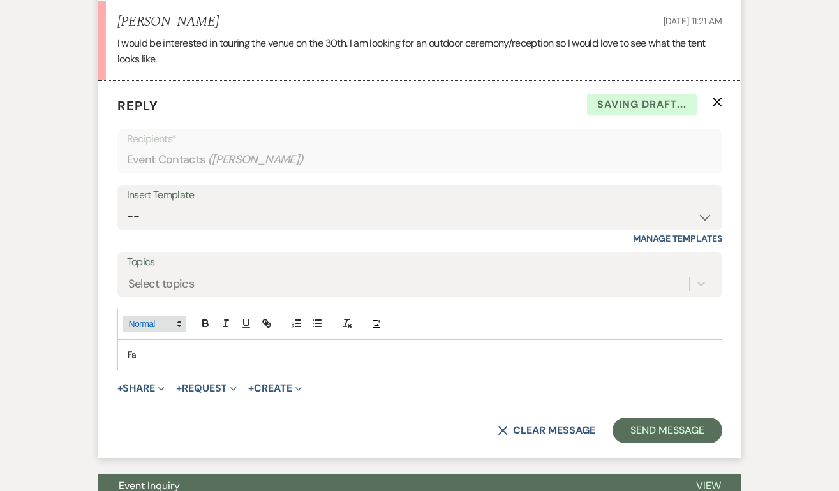
scroll to position [1071, 0]
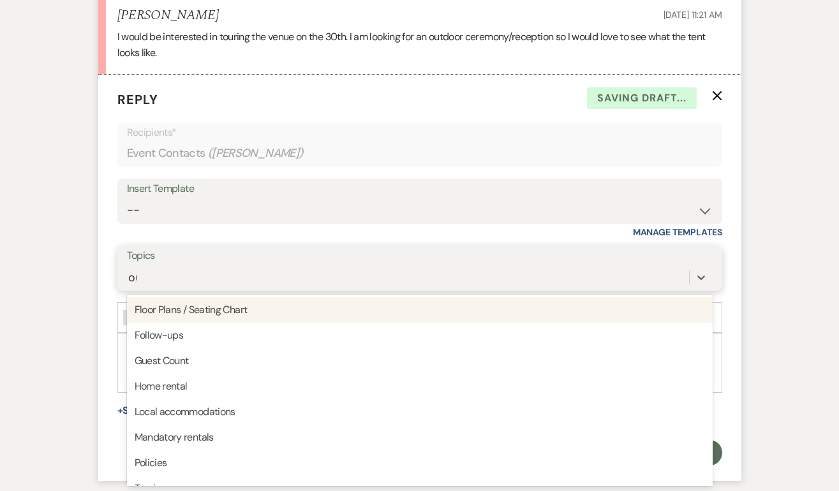
click at [149, 293] on form "Reply X Saving draft... Recipients* Event Contacts ( [PERSON_NAME] ) Insert Tem…" at bounding box center [419, 278] width 643 height 406
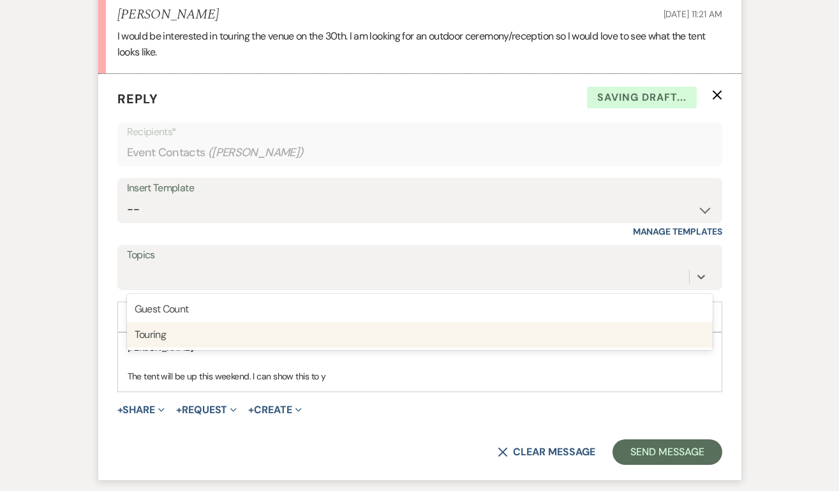
click at [335, 378] on p "The tent will be up this weekend. I can show this to y" at bounding box center [420, 376] width 584 height 14
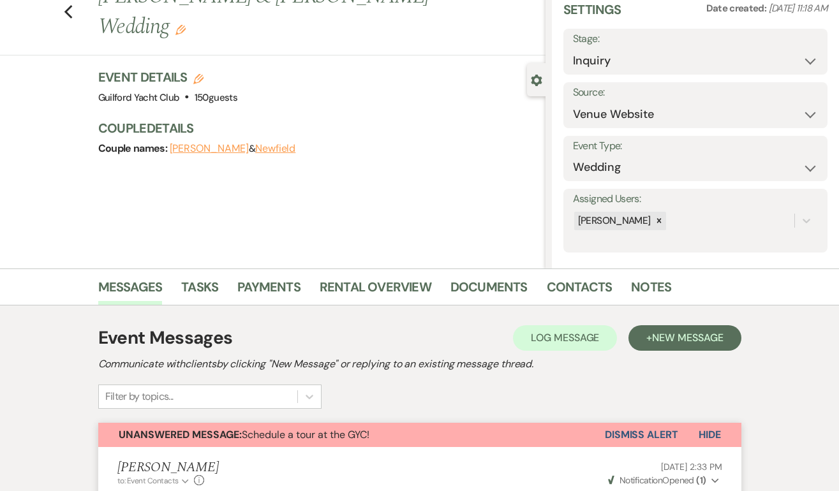
scroll to position [0, 0]
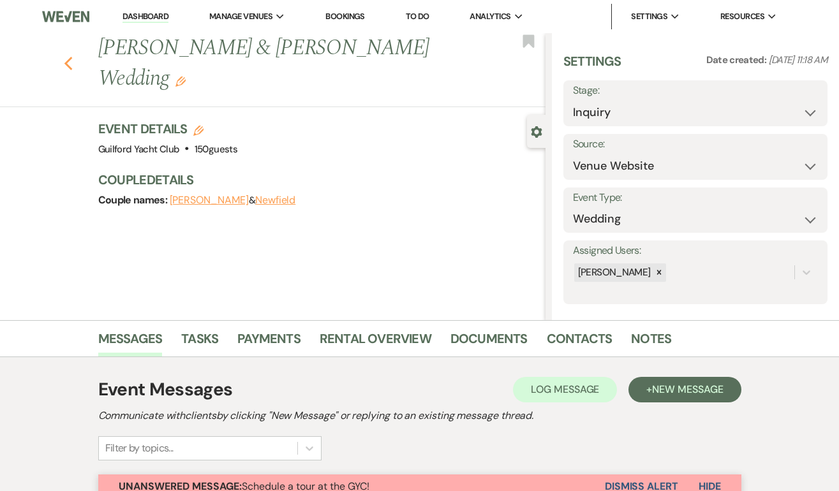
click at [68, 64] on icon "Previous" at bounding box center [69, 63] width 10 height 15
